Goal: Transaction & Acquisition: Purchase product/service

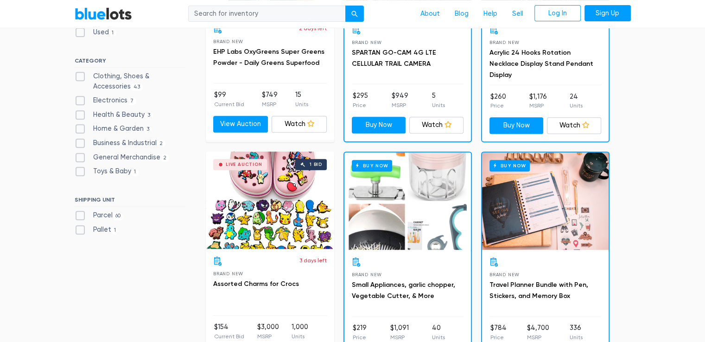
scroll to position [417, 0]
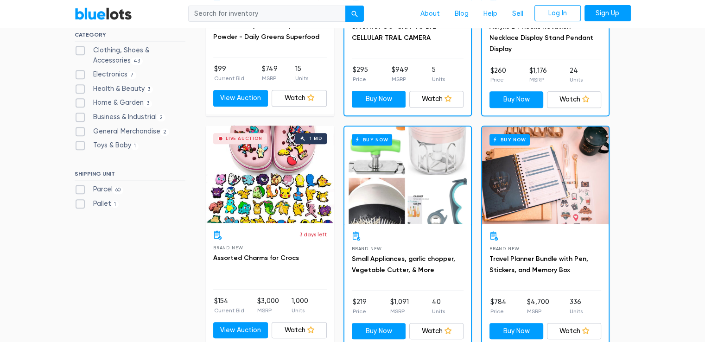
click at [542, 191] on div "Buy Now" at bounding box center [545, 175] width 127 height 97
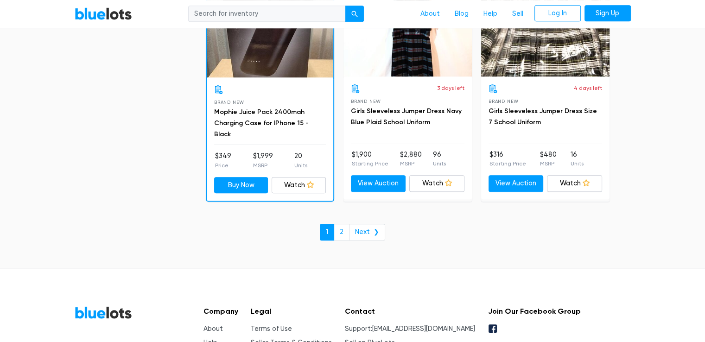
scroll to position [4081, 0]
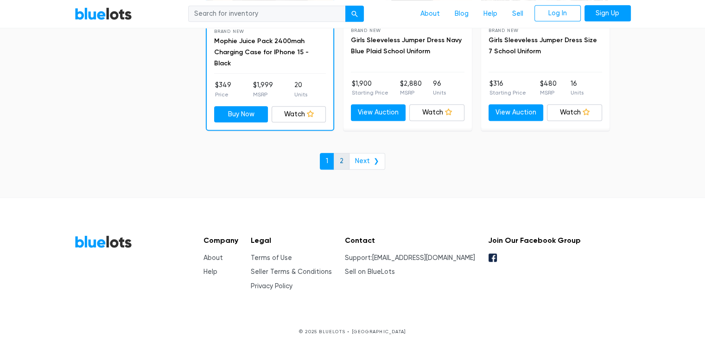
click at [343, 153] on link "2" at bounding box center [342, 161] width 16 height 17
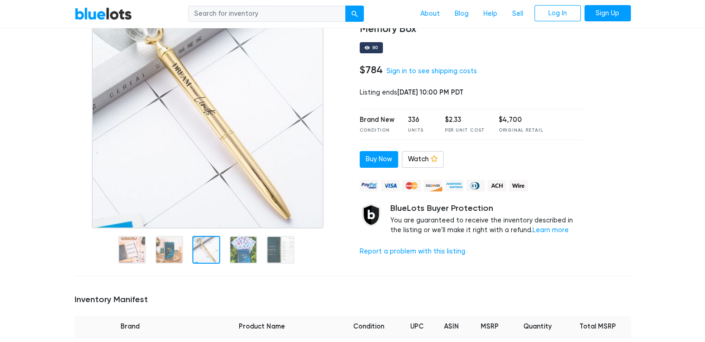
scroll to position [93, 0]
